Goal: Task Accomplishment & Management: Manage account settings

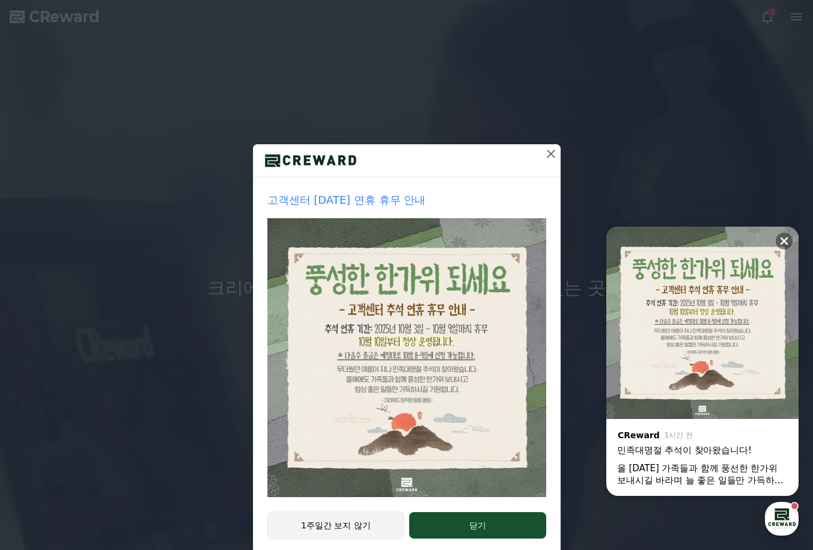
click at [330, 527] on button "1주일간 보지 않기" at bounding box center [336, 525] width 138 height 28
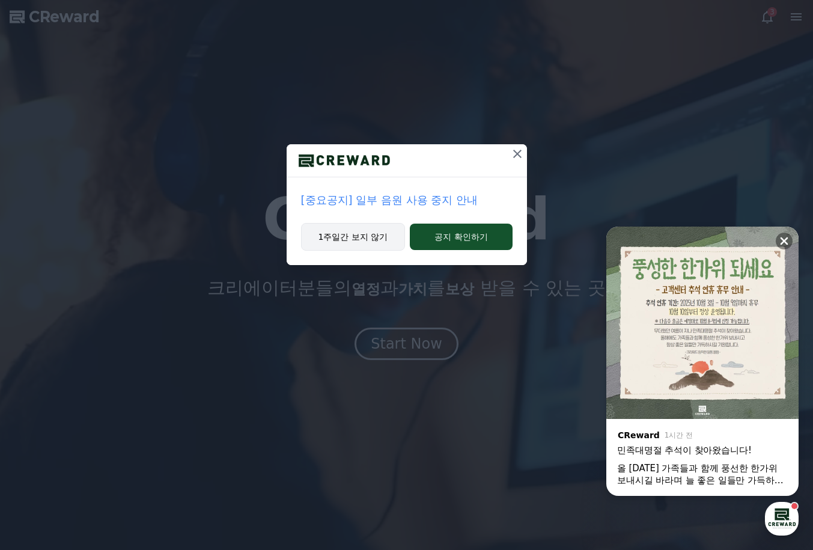
click at [389, 241] on button "1주일간 보지 않기" at bounding box center [353, 237] width 105 height 28
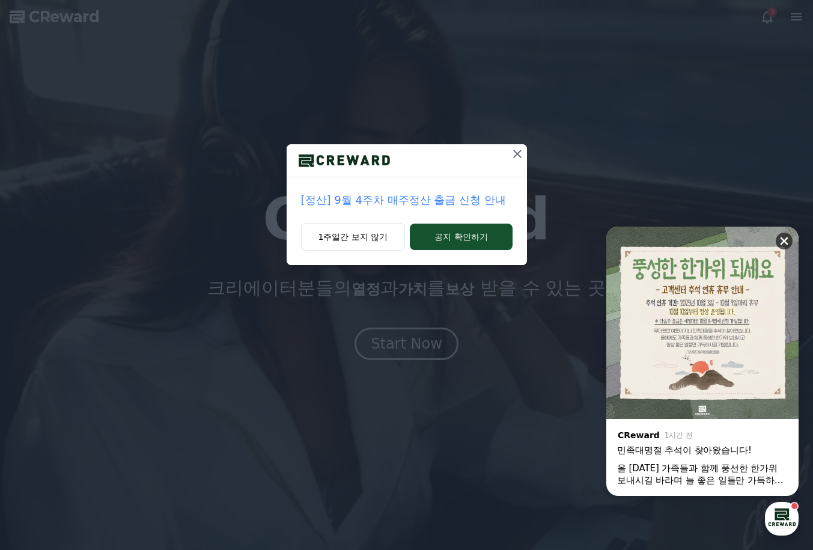
click at [785, 233] on button at bounding box center [783, 240] width 17 height 17
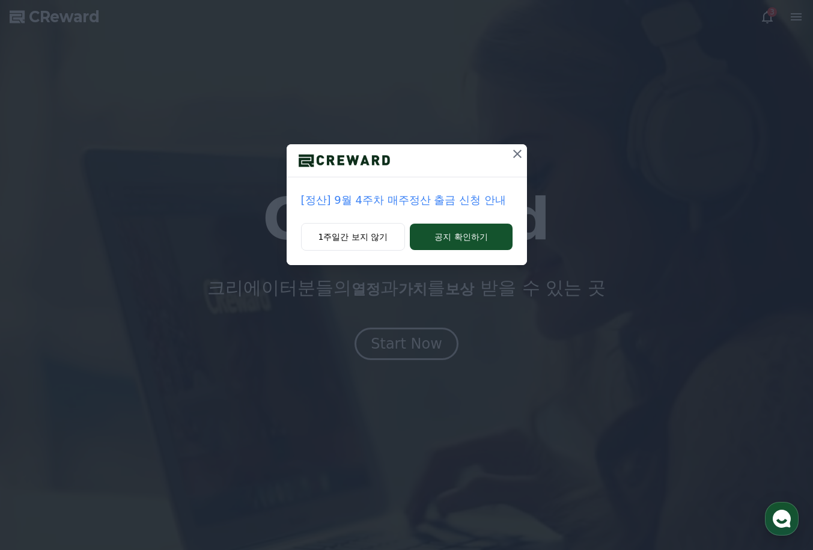
click at [521, 157] on icon at bounding box center [517, 154] width 14 height 14
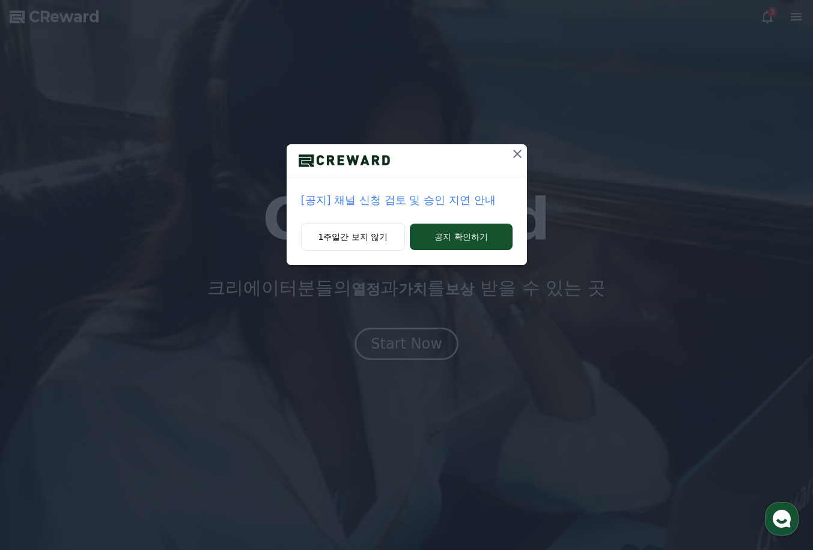
click at [511, 153] on icon at bounding box center [517, 154] width 14 height 14
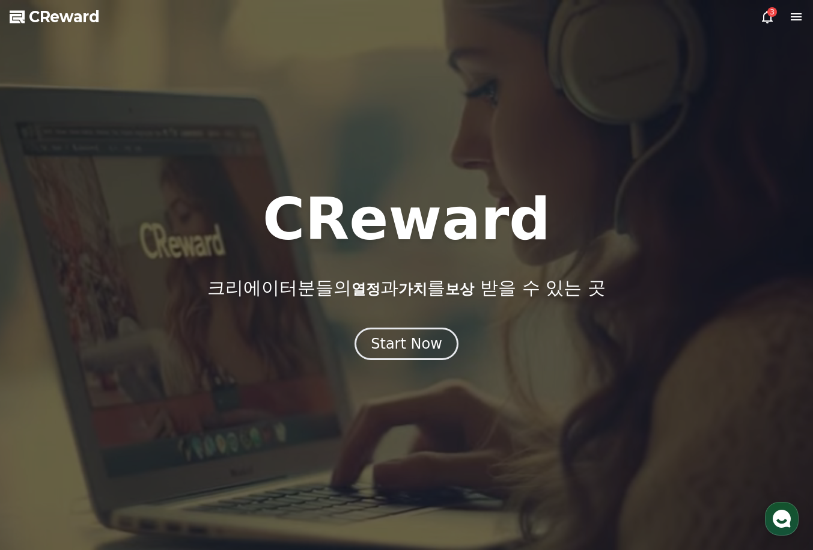
click at [756, 13] on div at bounding box center [406, 275] width 813 height 550
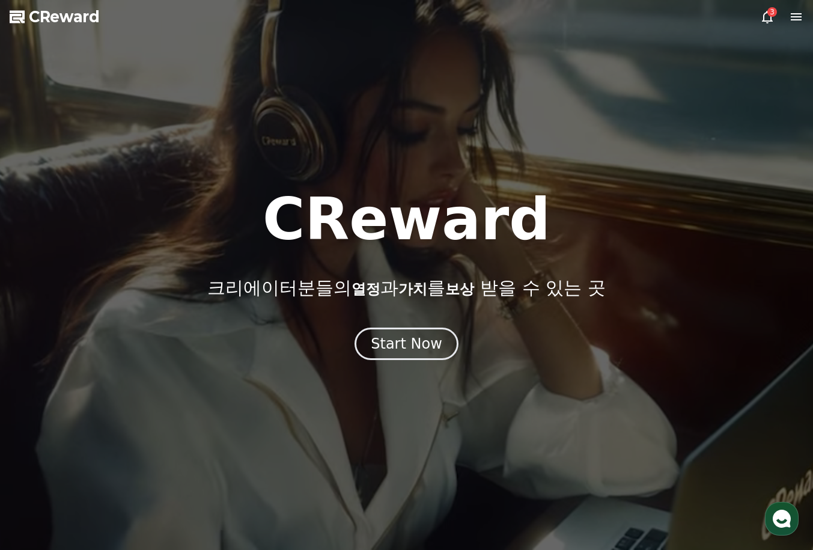
click at [759, 13] on div at bounding box center [406, 275] width 813 height 550
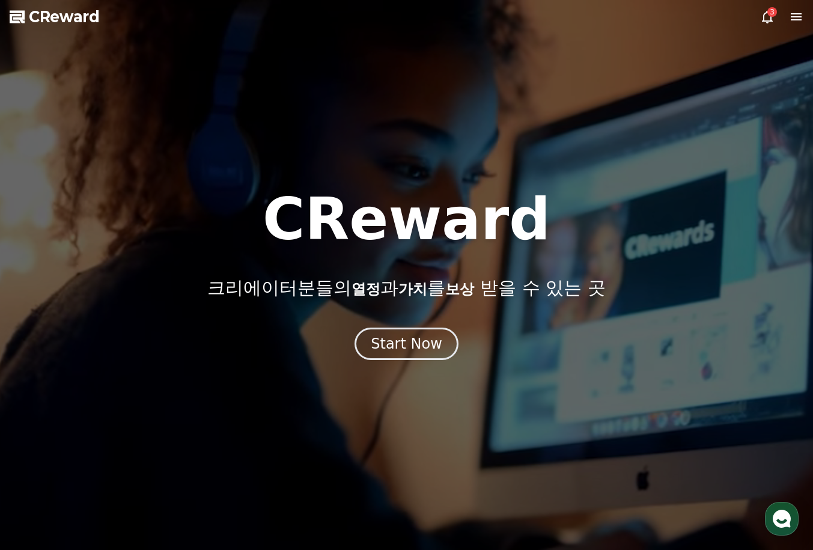
click at [763, 13] on icon at bounding box center [767, 17] width 14 height 14
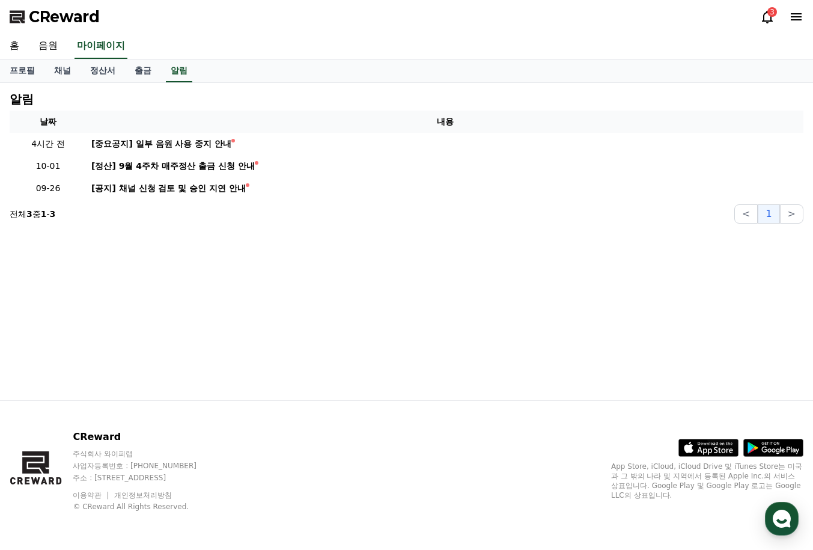
click at [769, 14] on div "3" at bounding box center [772, 12] width 10 height 10
click at [801, 19] on icon at bounding box center [795, 16] width 11 height 7
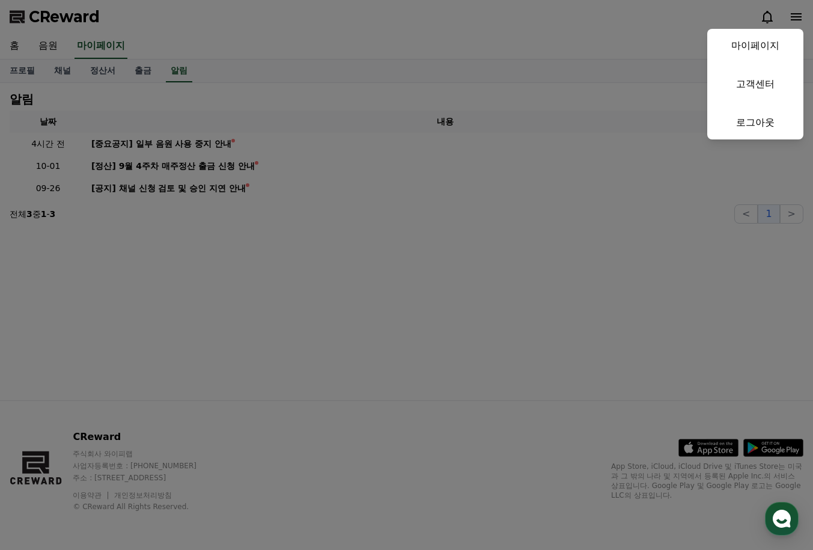
click at [67, 78] on button "close" at bounding box center [406, 275] width 813 height 550
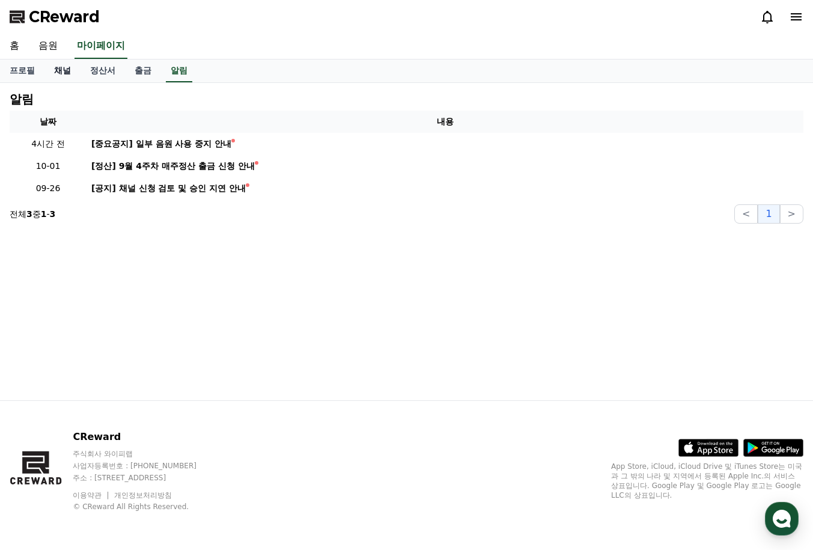
click at [64, 73] on link "채널" at bounding box center [62, 70] width 36 height 23
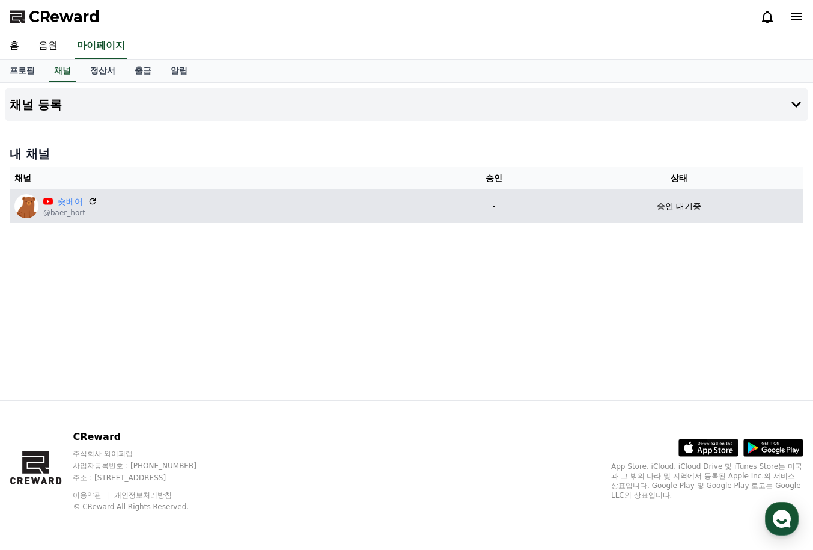
click at [83, 199] on div "숏베어" at bounding box center [70, 201] width 54 height 13
click at [87, 204] on div "숏베어" at bounding box center [70, 201] width 54 height 13
click at [91, 202] on icon at bounding box center [92, 201] width 11 height 11
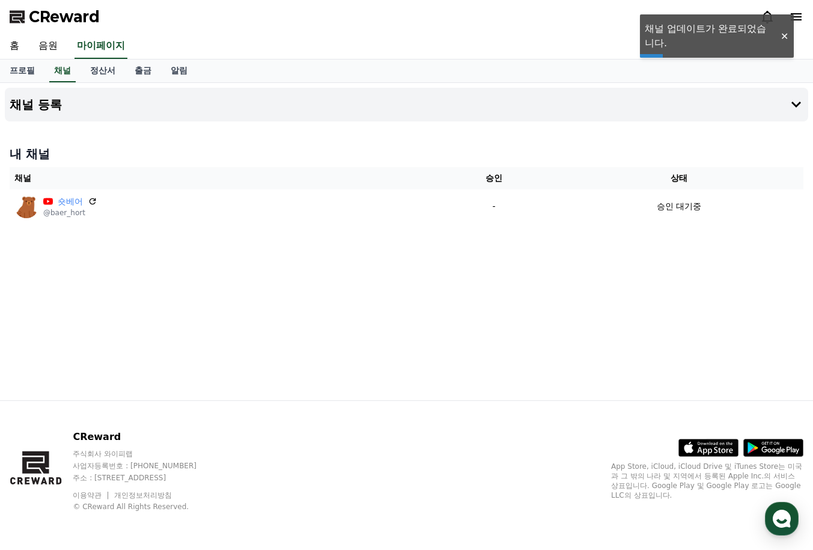
drag, startPoint x: 380, startPoint y: 286, endPoint x: 650, endPoint y: 276, distance: 270.5
click at [564, 226] on div "내 채널 채널 승인 상태 숏베어 @baer_hort - 승인 대기중" at bounding box center [406, 184] width 803 height 87
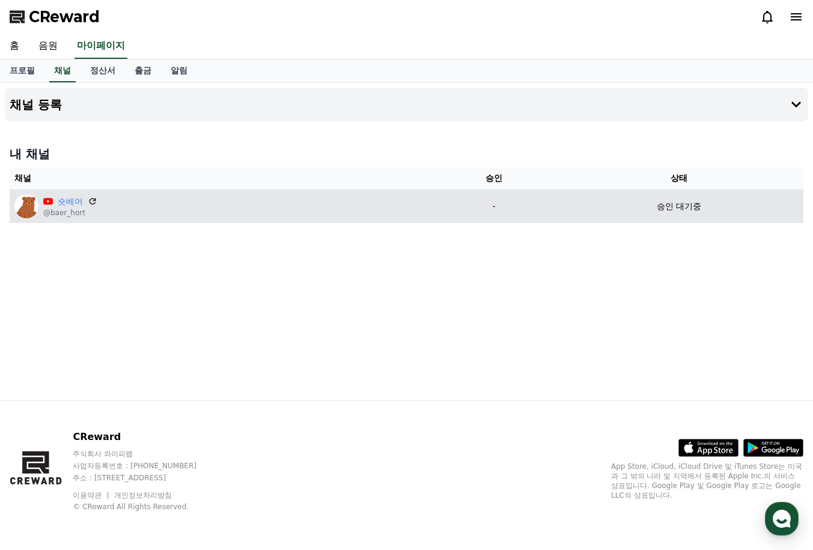
click at [554, 212] on td "승인 대기중" at bounding box center [678, 206] width 249 height 34
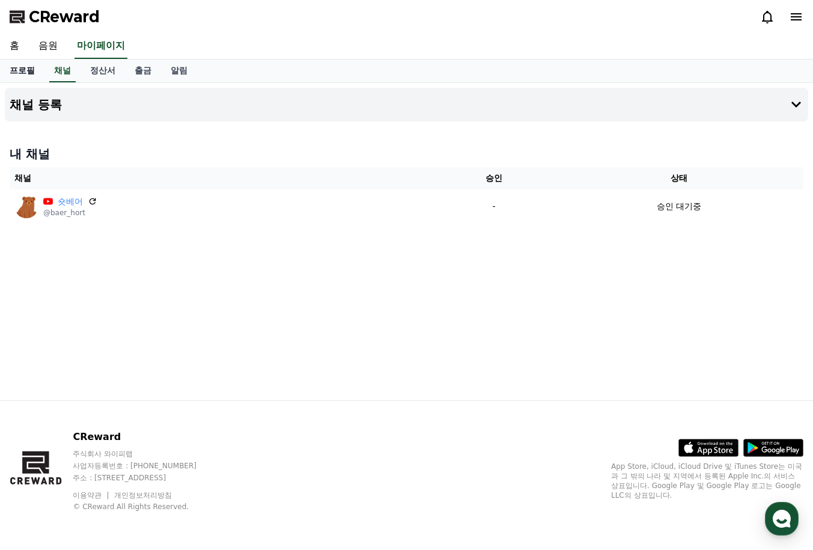
click at [31, 81] on link "프로필" at bounding box center [22, 70] width 44 height 23
select select "**********"
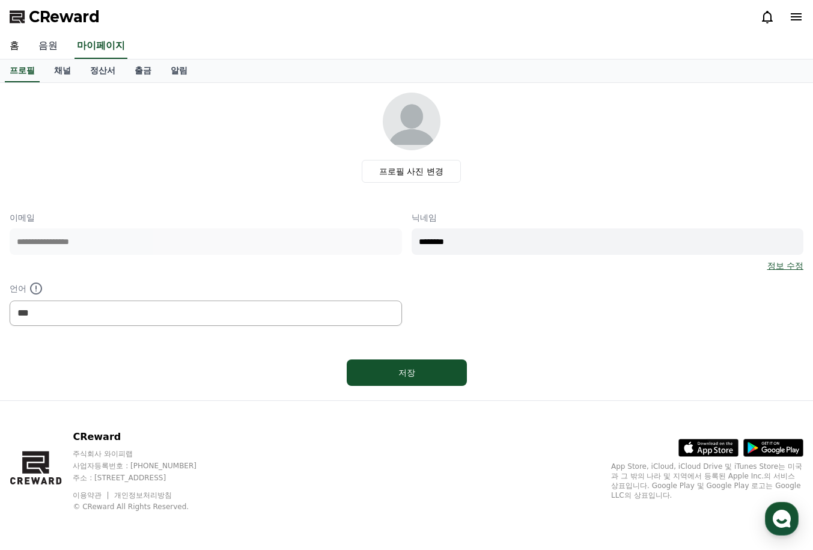
click at [56, 50] on link "음원" at bounding box center [48, 46] width 38 height 25
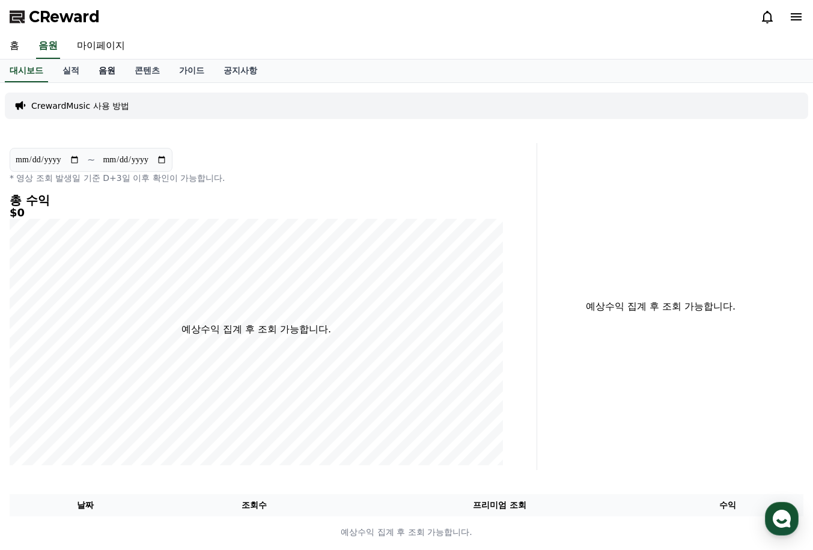
click at [107, 68] on link "음원" at bounding box center [107, 70] width 36 height 23
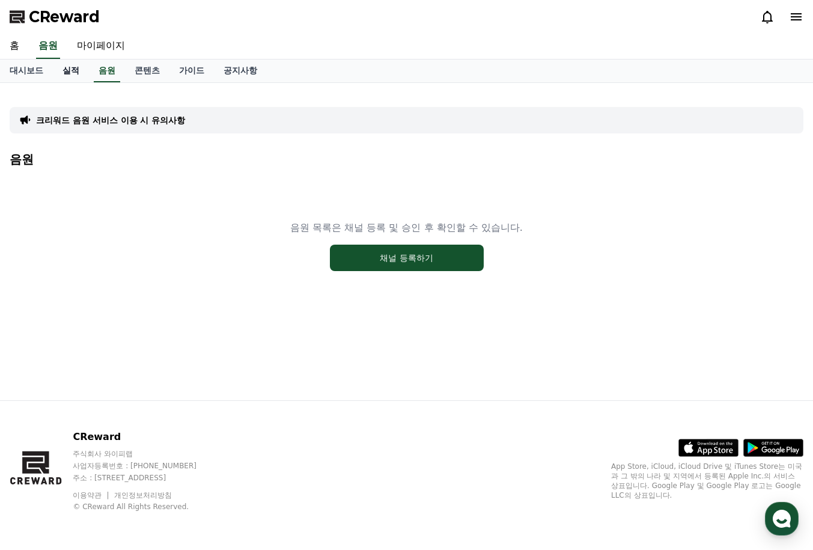
click at [72, 72] on link "실적" at bounding box center [71, 70] width 36 height 23
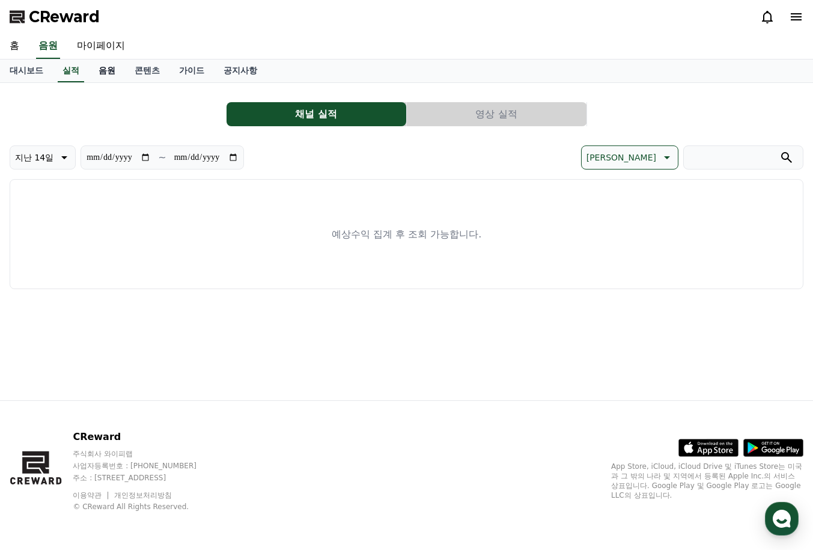
click at [106, 71] on link "음원" at bounding box center [107, 70] width 36 height 23
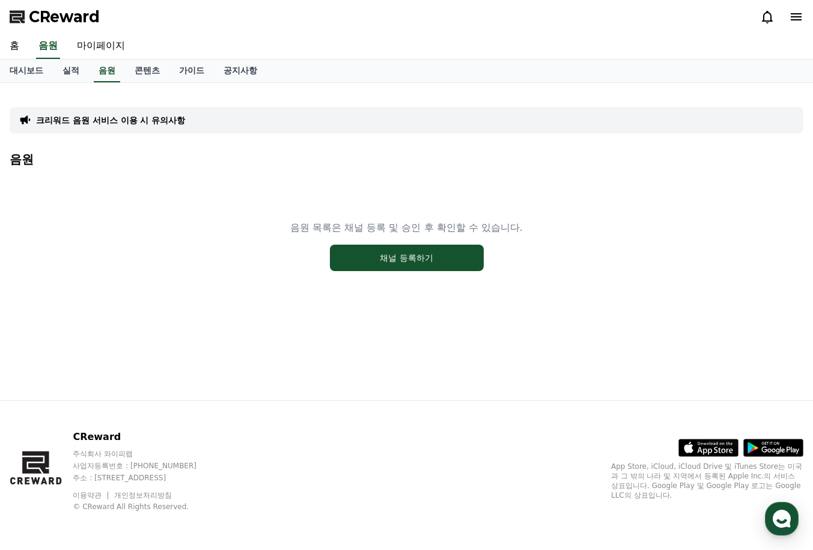
click at [354, 243] on div "음원 목록은 채널 등록 및 승인 후 확인할 수 있습니다. 채널 등록하기" at bounding box center [406, 246] width 793 height 150
click at [356, 247] on button "채널 등록하기" at bounding box center [407, 257] width 154 height 26
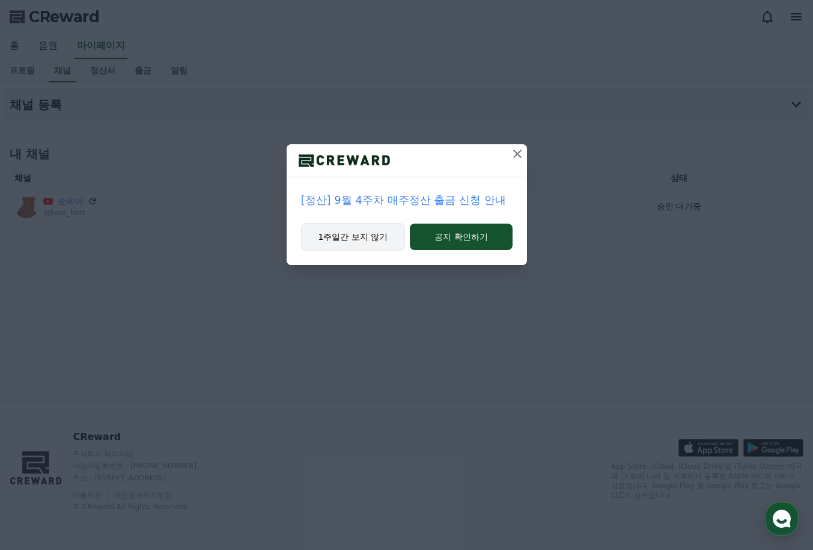
click at [380, 239] on button "1주일간 보지 않기" at bounding box center [353, 237] width 105 height 28
click at [376, 235] on button "1주일간 보지 않기" at bounding box center [353, 237] width 105 height 28
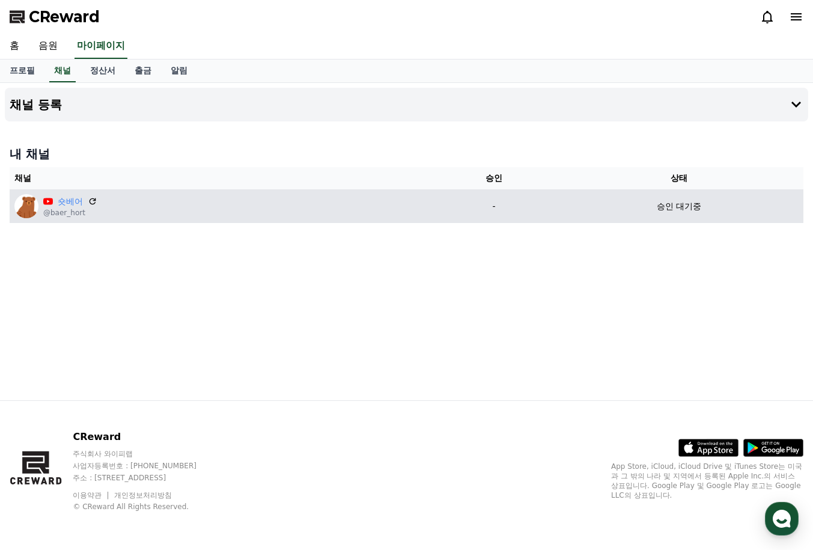
click at [176, 208] on div "숏베어 @baer_hort" at bounding box center [221, 206] width 414 height 24
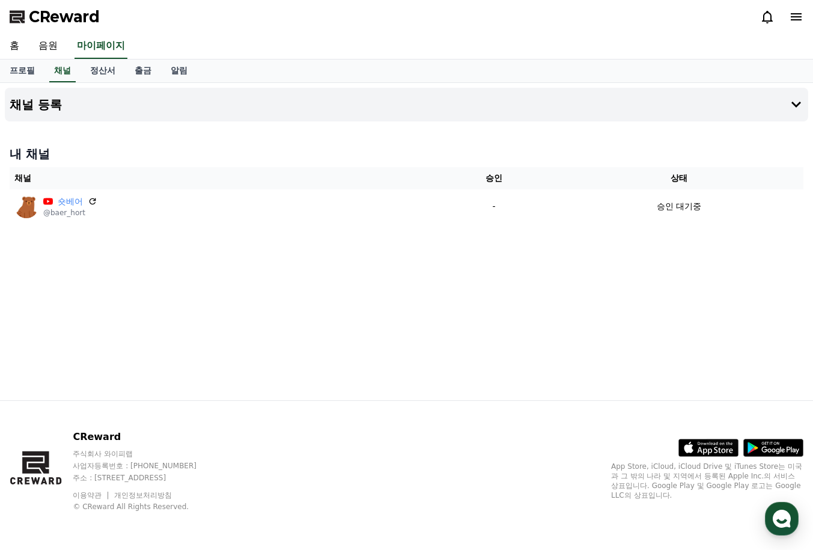
click at [16, 25] on div "CReward" at bounding box center [406, 17] width 813 height 34
click at [18, 14] on polygon at bounding box center [16, 18] width 12 height 9
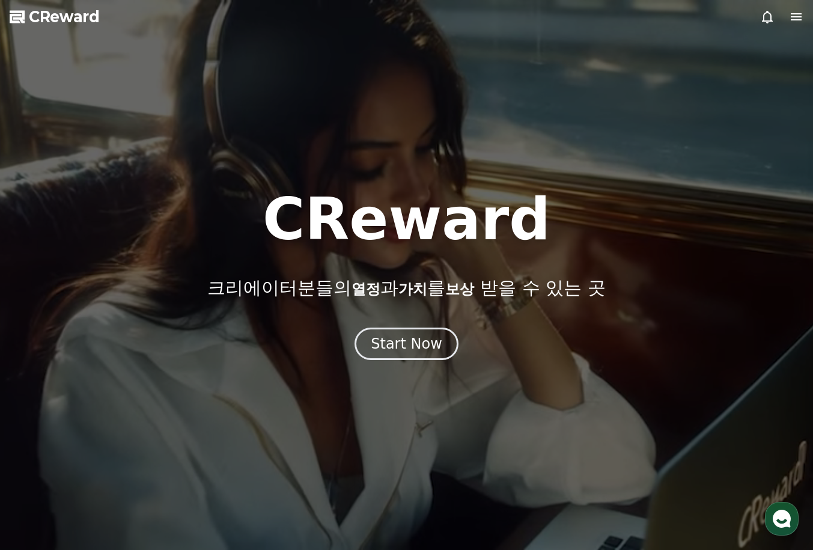
click at [407, 323] on div "CReward 크리에이터분들의 열정 과 가치 를 보상 받을 수 있는 곳 Start Now" at bounding box center [406, 274] width 813 height 169
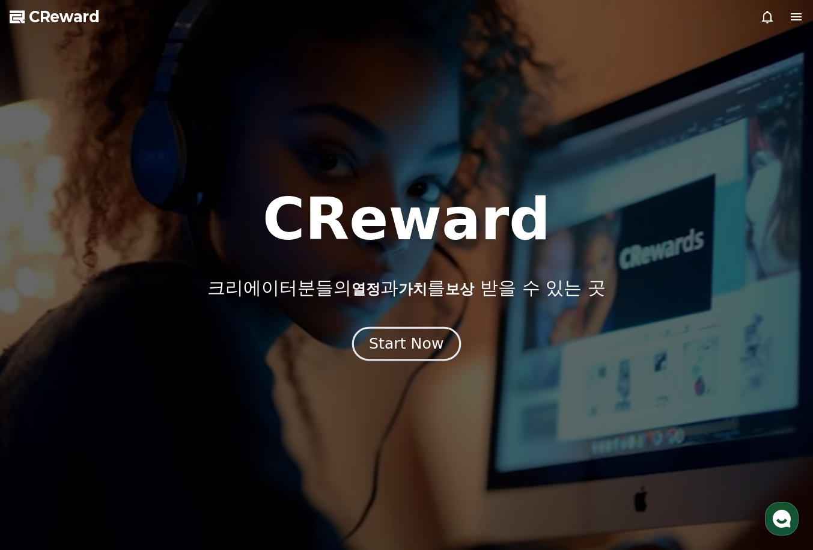
click at [406, 330] on button "Start Now" at bounding box center [406, 343] width 109 height 34
